Goal: Task Accomplishment & Management: Complete application form

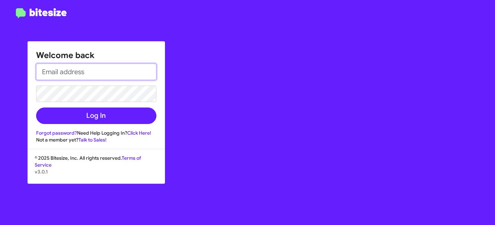
click at [78, 65] on input "email" at bounding box center [96, 72] width 120 height 17
type input "[EMAIL_ADDRESS][DOMAIN_NAME]"
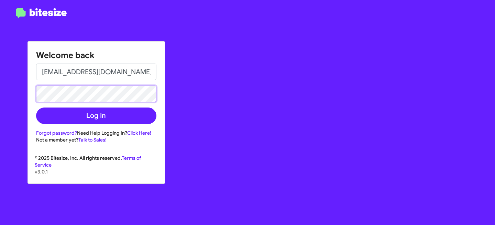
click at [36, 108] on button "Log In" at bounding box center [96, 116] width 120 height 17
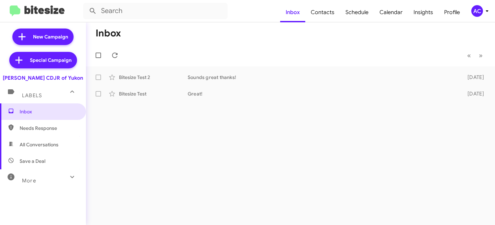
click at [38, 176] on div "More" at bounding box center [36, 178] width 61 height 13
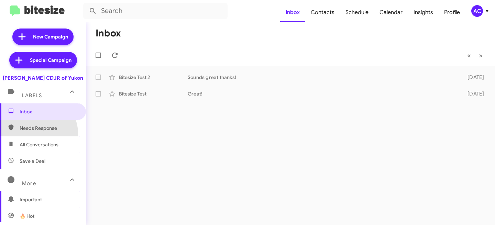
click at [37, 133] on span "Needs Response" at bounding box center [43, 128] width 86 height 17
type input "in:needs-response"
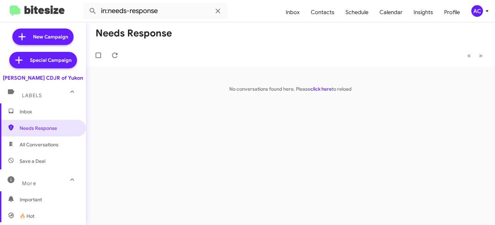
click at [479, 12] on div "AC" at bounding box center [477, 11] width 12 height 12
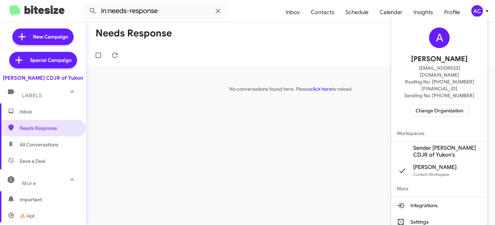
click at [441, 105] on span "Change Organization" at bounding box center [440, 111] width 48 height 12
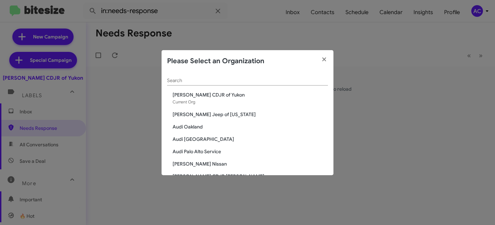
click at [201, 114] on span "[PERSON_NAME] Jeep of [US_STATE]" at bounding box center [250, 114] width 155 height 7
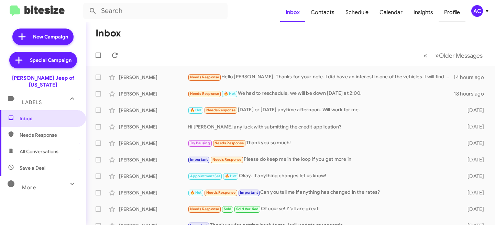
click at [458, 12] on span "Profile" at bounding box center [452, 12] width 27 height 20
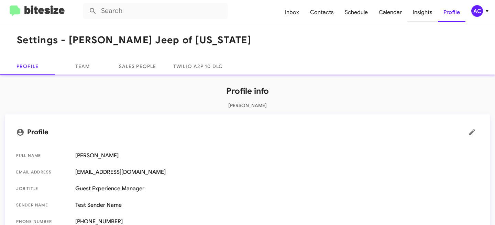
click at [421, 15] on span "Insights" at bounding box center [422, 12] width 31 height 20
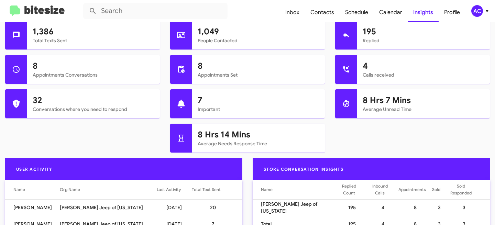
scroll to position [259, 0]
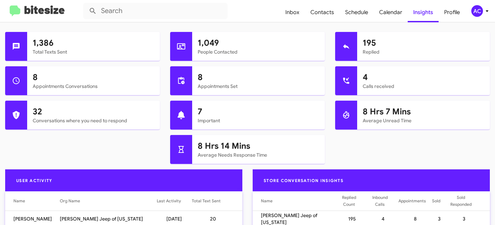
drag, startPoint x: 359, startPoint y: 119, endPoint x: 418, endPoint y: 123, distance: 58.5
click at [418, 123] on mat-card-subtitle "Average Unread Time" at bounding box center [424, 120] width 122 height 7
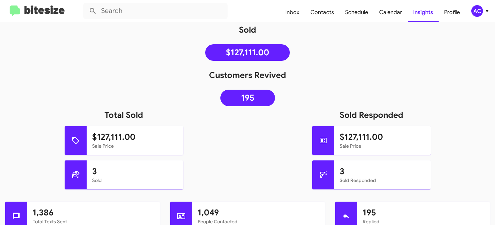
scroll to position [25, 0]
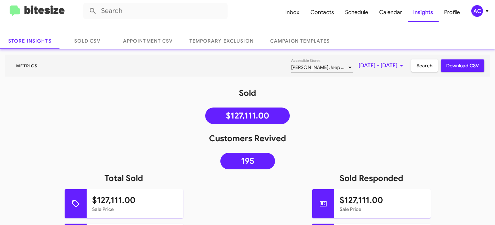
click at [418, 66] on span "Search" at bounding box center [425, 65] width 16 height 12
click at [35, 10] on img at bounding box center [37, 11] width 55 height 11
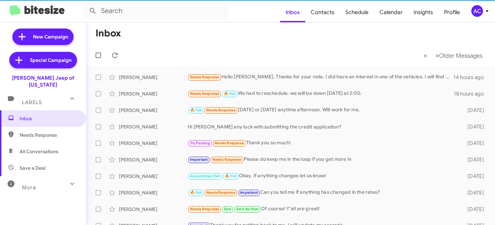
click at [47, 178] on div "More" at bounding box center [36, 184] width 61 height 13
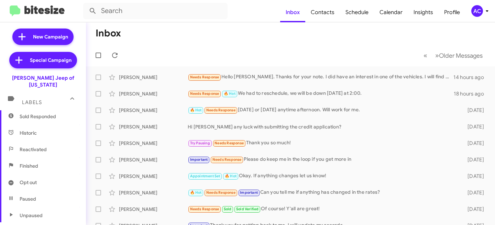
scroll to position [189, 0]
click at [47, 174] on span "Opt out" at bounding box center [43, 182] width 86 height 17
type input "in:opt-out"
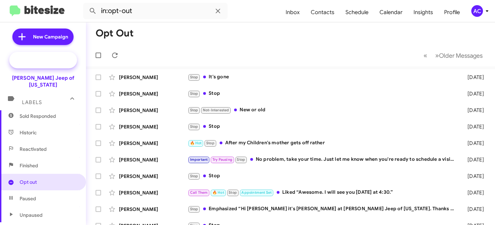
click at [41, 65] on span "Special Campaign" at bounding box center [43, 60] width 68 height 17
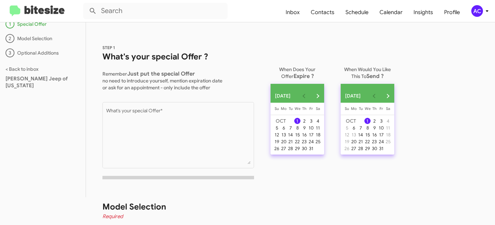
scroll to position [80, 0]
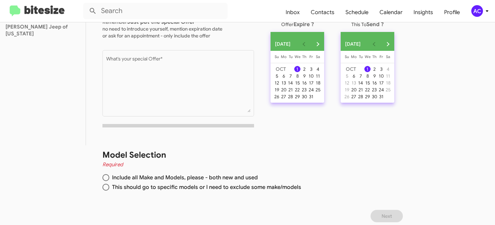
click at [152, 181] on mat-radio-button "Include all Make and Models, please - both new and used" at bounding box center [245, 179] width 287 height 10
click at [150, 187] on span "This should go to specific models or I need to exclude some make/models" at bounding box center [205, 187] width 192 height 7
click at [109, 187] on input "This should go to specific models or I need to exclude some make/models" at bounding box center [105, 187] width 7 height 7
radio input "true"
click at [162, 176] on span "Include all Make and Models, please - both new and used" at bounding box center [183, 177] width 149 height 7
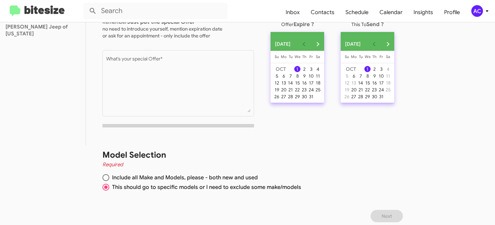
click at [109, 176] on input "Include all Make and Models, please - both new and used" at bounding box center [105, 177] width 7 height 7
radio input "true"
click at [307, 86] on div "16" at bounding box center [304, 83] width 6 height 6
click at [378, 90] on button "23" at bounding box center [374, 89] width 7 height 7
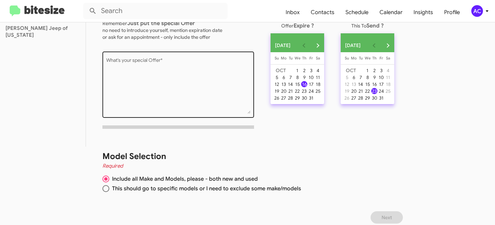
click at [167, 92] on textarea "What's your special Offer *" at bounding box center [178, 86] width 144 height 56
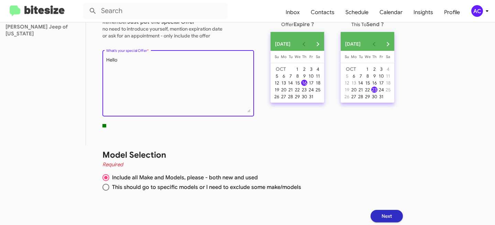
type textarea "Hello"
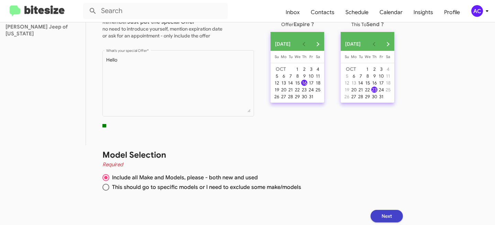
click at [392, 216] on span "Next" at bounding box center [387, 216] width 10 height 12
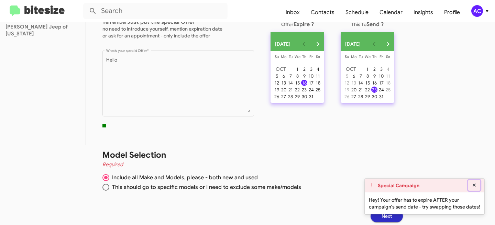
drag, startPoint x: 473, startPoint y: 185, endPoint x: 460, endPoint y: 154, distance: 34.2
click at [473, 186] on icon at bounding box center [474, 185] width 3 height 3
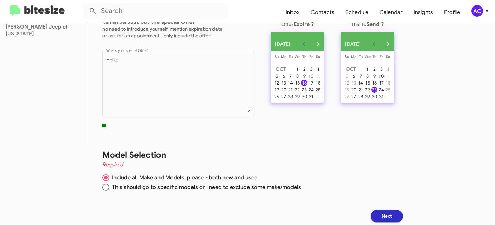
click at [314, 93] on div "24" at bounding box center [311, 90] width 6 height 6
click at [399, 213] on button "Next" at bounding box center [387, 216] width 32 height 12
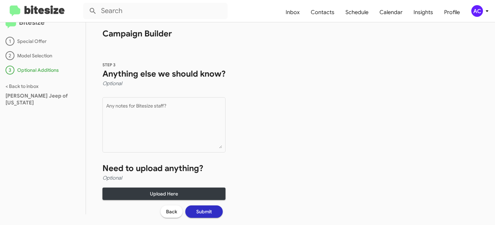
scroll to position [20, 0]
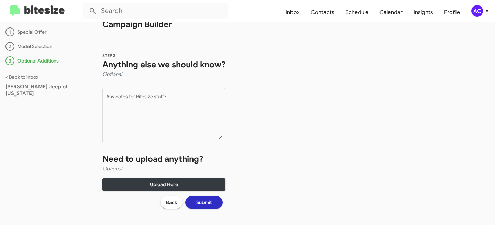
click at [160, 196] on div "STEP 3 Anything else we should know? Optional Any notes for Bitesize staff? Nee…" at bounding box center [164, 130] width 156 height 190
click at [164, 200] on button "Back" at bounding box center [172, 202] width 22 height 12
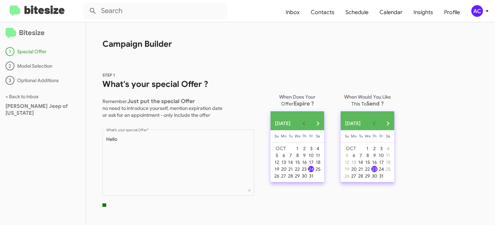
scroll to position [0, 0]
click at [59, 8] on img at bounding box center [37, 11] width 55 height 11
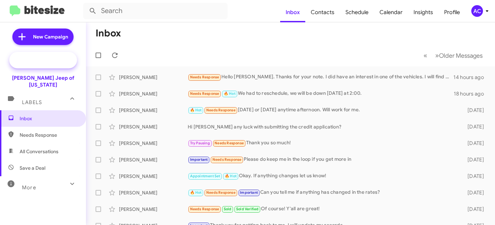
click at [39, 61] on span "Special Campaign" at bounding box center [51, 60] width 42 height 7
